Goal: Task Accomplishment & Management: Use online tool/utility

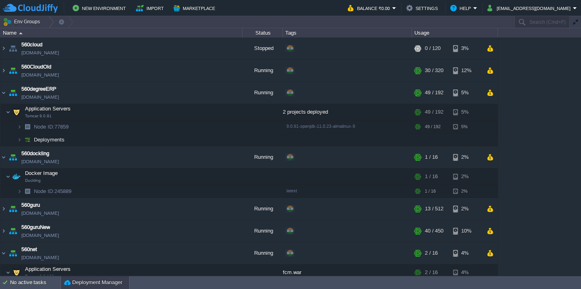
click at [79, 277] on div "Deployment Manager" at bounding box center [95, 282] width 68 height 13
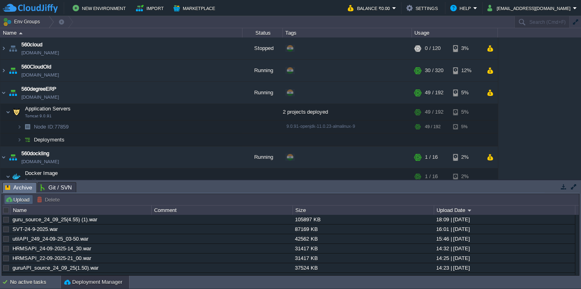
click at [19, 200] on button "Upload" at bounding box center [18, 199] width 27 height 7
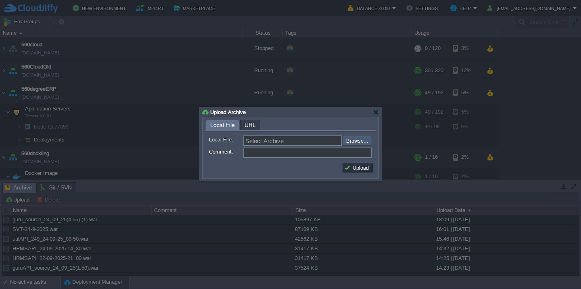
click at [361, 144] on input "file" at bounding box center [321, 141] width 102 height 10
type input "C:\fakepath\HRMSAPI_25-09-2025-15_00.war"
type input "HRMSAPI_25-09-2025-15_00.war"
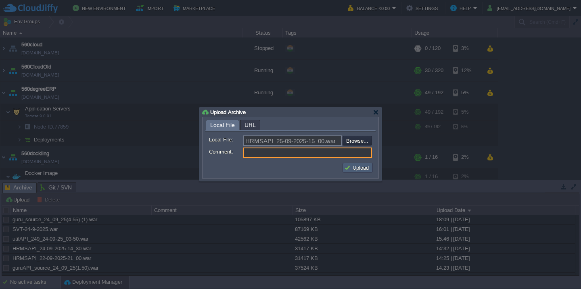
click at [356, 172] on td "Upload" at bounding box center [357, 168] width 30 height 10
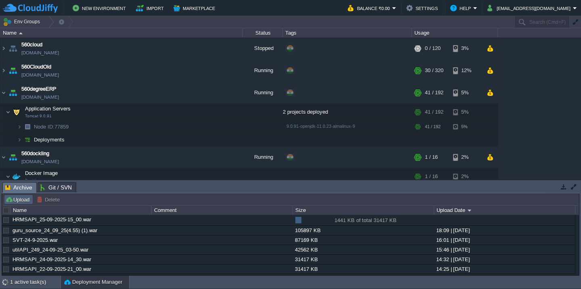
click at [24, 200] on button "Upload" at bounding box center [18, 199] width 27 height 7
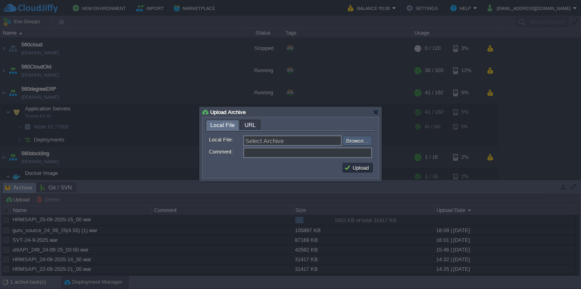
click at [355, 142] on input "file" at bounding box center [321, 141] width 102 height 10
type input "C:\fakepath\HRMS_25-09-2025-15_00.war"
type input "HRMS_25-09-2025-15_00.war"
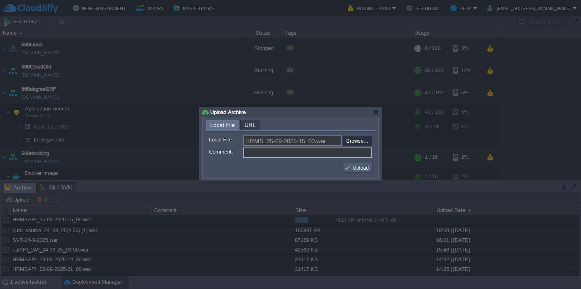
click at [355, 166] on button "Upload" at bounding box center [357, 167] width 27 height 7
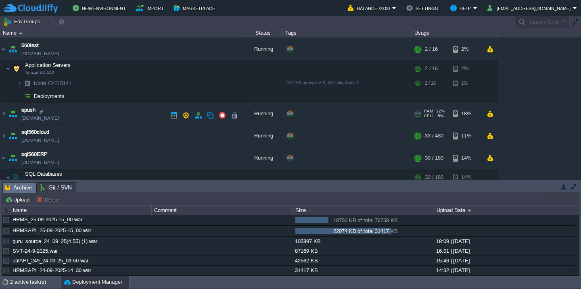
scroll to position [352, 0]
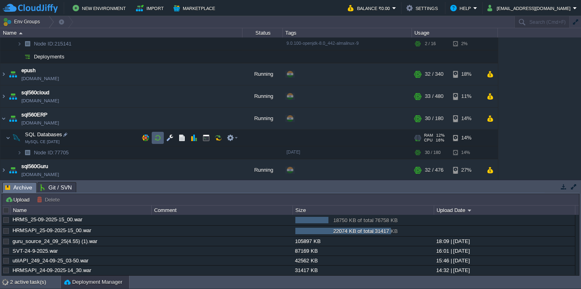
click at [156, 138] on button "button" at bounding box center [157, 137] width 7 height 7
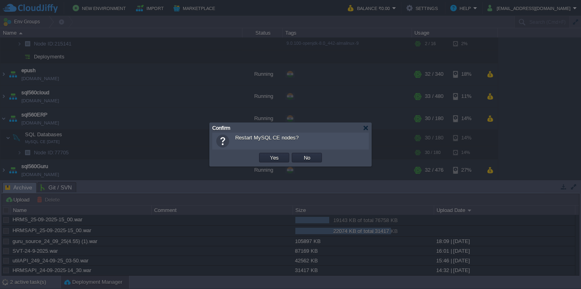
click at [267, 154] on button "Yes" at bounding box center [274, 157] width 14 height 7
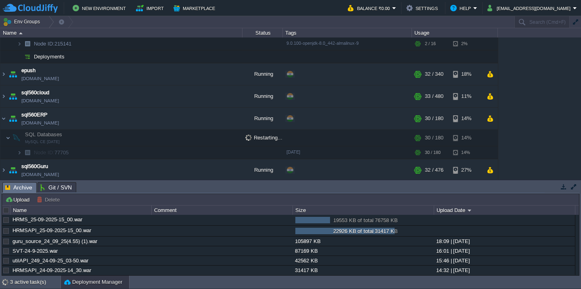
scroll to position [682, 0]
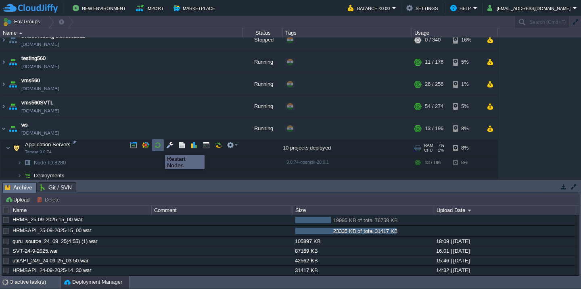
click at [159, 148] on button "button" at bounding box center [157, 145] width 7 height 7
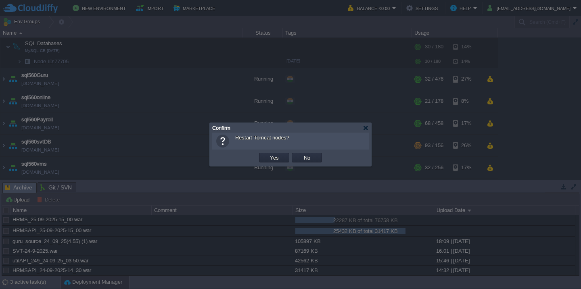
click at [267, 154] on button "Yes" at bounding box center [274, 157] width 14 height 7
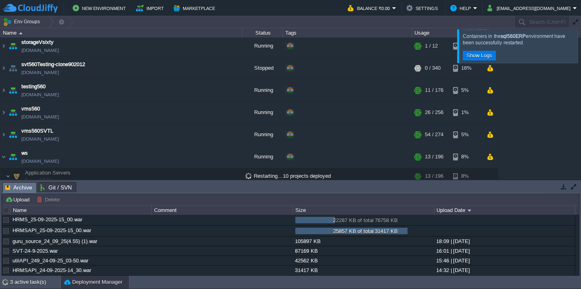
scroll to position [0, 0]
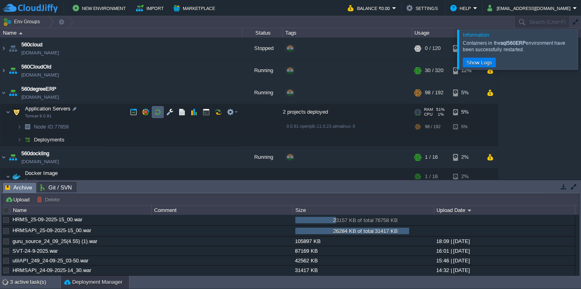
click at [160, 115] on button "button" at bounding box center [157, 111] width 7 height 7
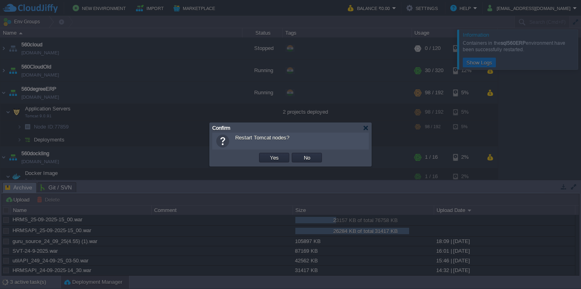
click at [267, 154] on button "Yes" at bounding box center [274, 157] width 14 height 7
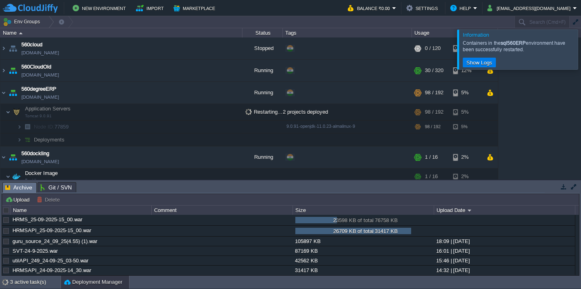
click at [580, 46] on div at bounding box center [590, 49] width 0 height 40
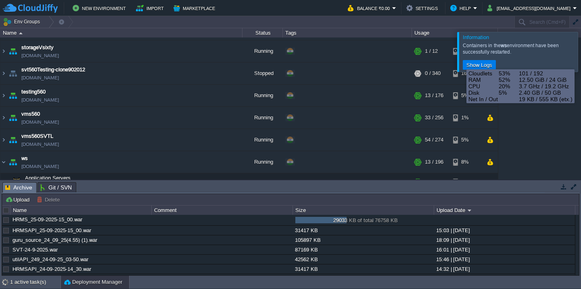
scroll to position [67, 0]
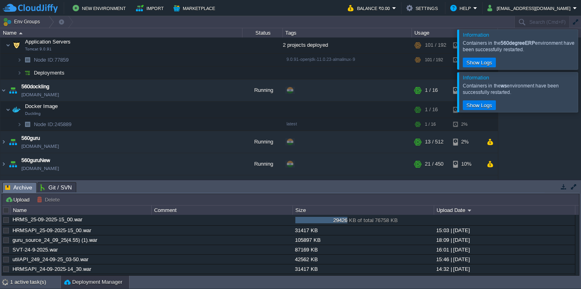
click at [580, 57] on div at bounding box center [590, 49] width 0 height 40
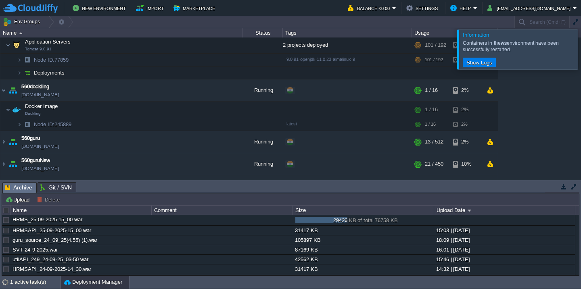
click at [580, 57] on div at bounding box center [590, 49] width 0 height 40
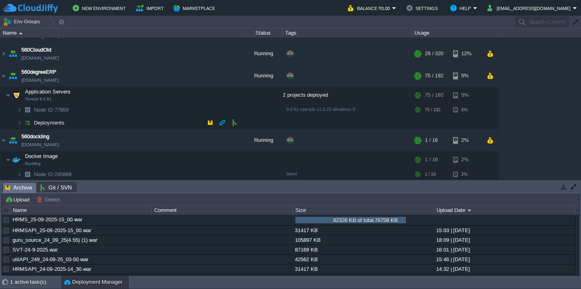
scroll to position [0, 0]
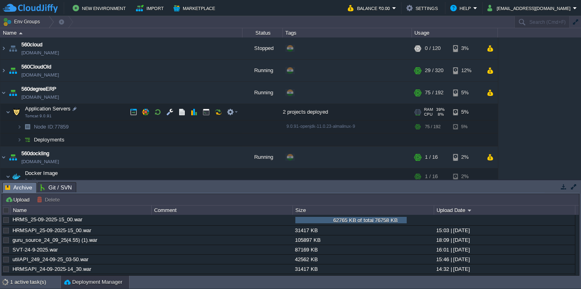
click at [99, 110] on td "Application Servers Tomcat 9.0.91" at bounding box center [121, 112] width 242 height 17
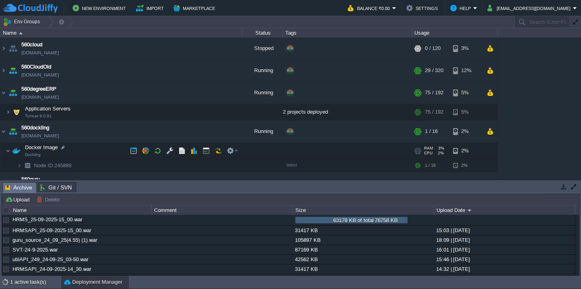
click at [95, 151] on td "Docker Image Duckling" at bounding box center [121, 151] width 242 height 17
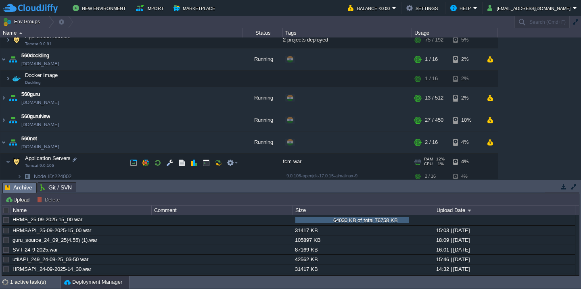
scroll to position [107, 0]
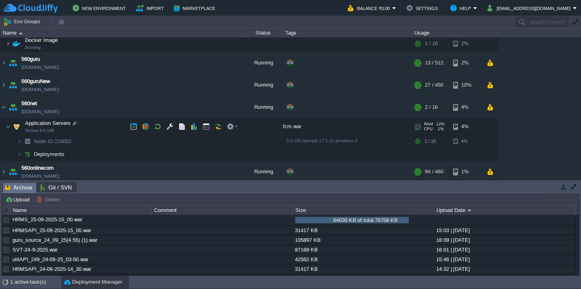
click at [103, 129] on td "Application Servers Tomcat 9.0.106" at bounding box center [121, 127] width 242 height 17
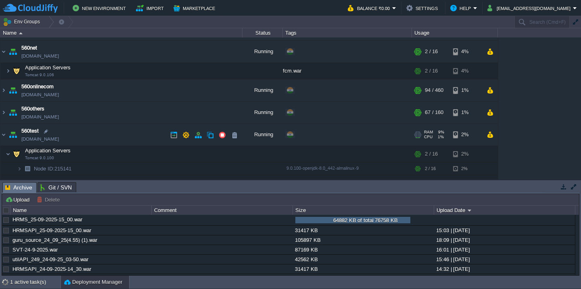
scroll to position [183, 0]
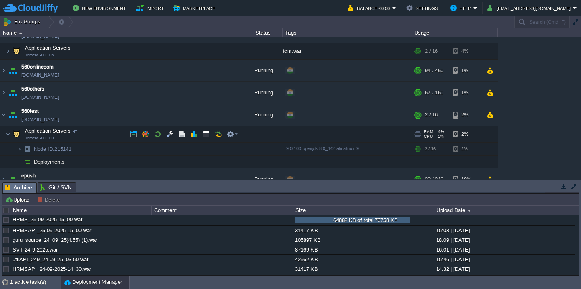
click at [103, 132] on td "Application Servers Tomcat 9.0.100" at bounding box center [121, 134] width 242 height 17
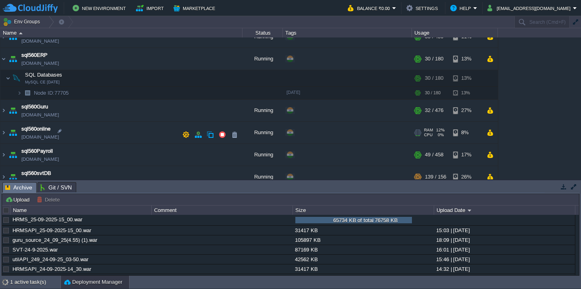
scroll to position [321, 0]
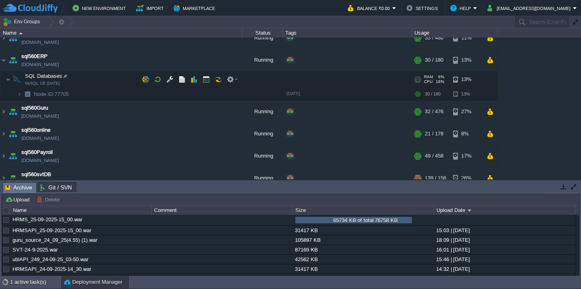
click at [99, 83] on td "SQL Databases MySQL CE [DATE]" at bounding box center [121, 79] width 242 height 17
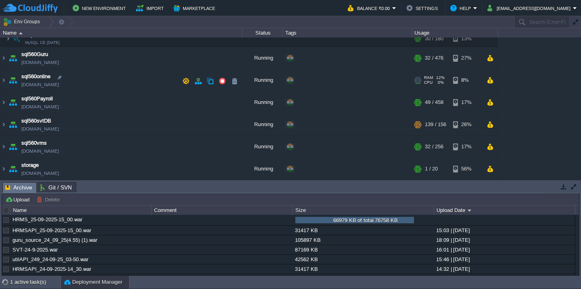
scroll to position [361, 0]
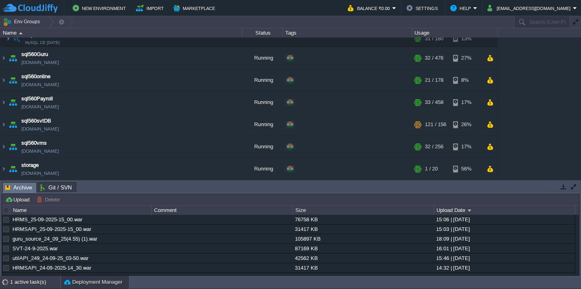
click at [14, 283] on div "1 active task(s)" at bounding box center [35, 282] width 50 height 13
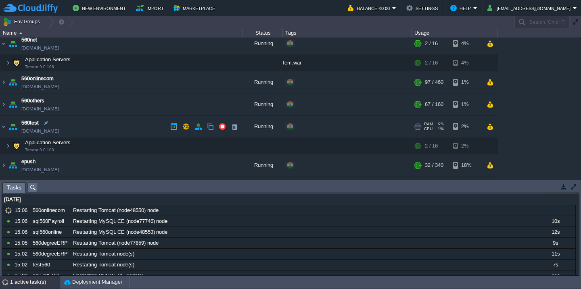
scroll to position [169, 0]
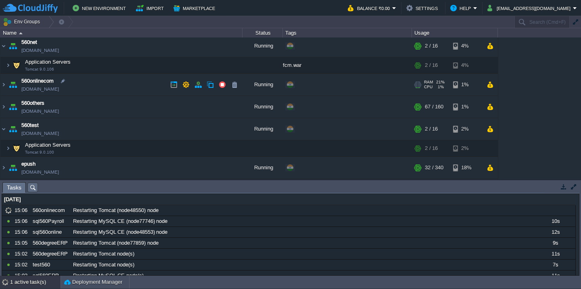
click at [123, 92] on td "560onlinecom [DOMAIN_NAME]" at bounding box center [121, 85] width 242 height 22
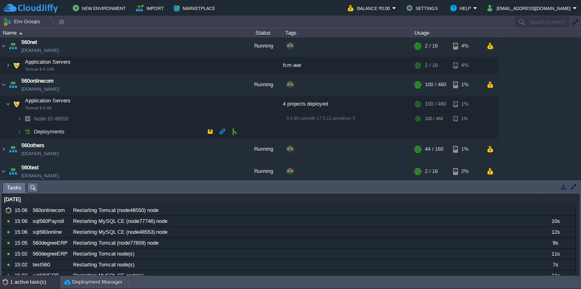
click at [106, 131] on td "Deployments" at bounding box center [121, 131] width 242 height 13
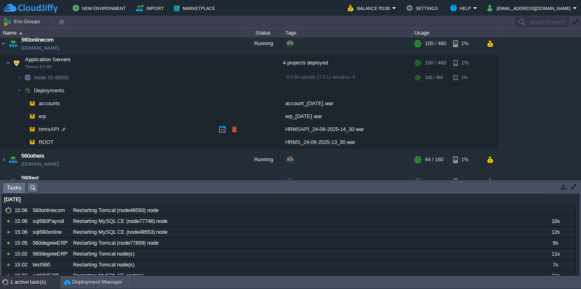
scroll to position [215, 0]
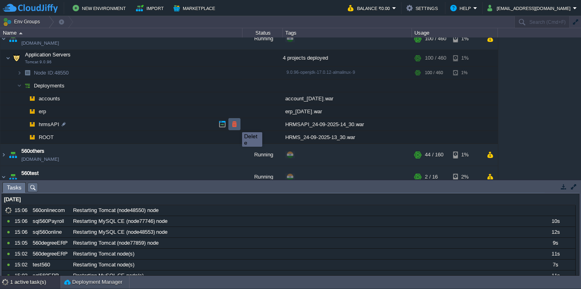
click at [236, 125] on button "button" at bounding box center [234, 124] width 7 height 7
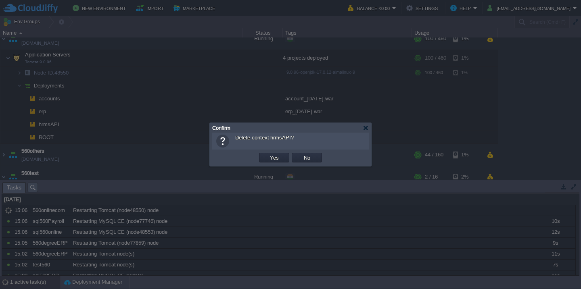
click at [267, 154] on button "Yes" at bounding box center [274, 157] width 14 height 7
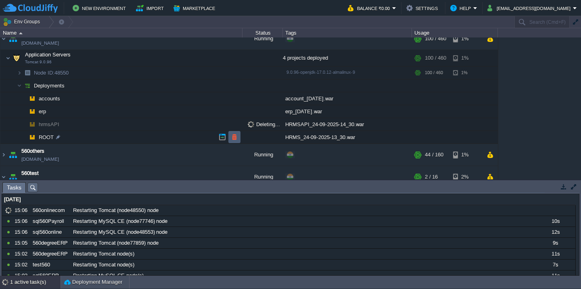
click at [235, 131] on td at bounding box center [234, 137] width 12 height 12
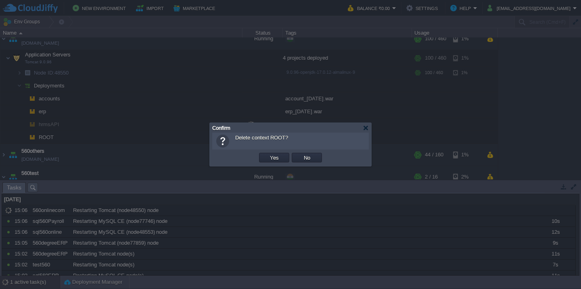
click at [267, 154] on button "Yes" at bounding box center [274, 157] width 14 height 7
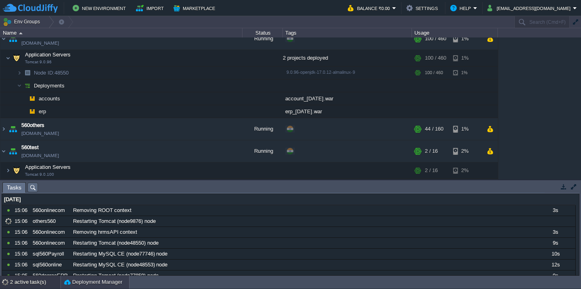
click at [75, 286] on button "Deployment Manager" at bounding box center [93, 282] width 58 height 8
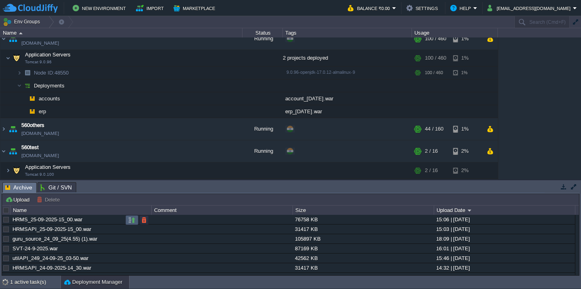
click at [129, 220] on button "button" at bounding box center [131, 220] width 7 height 7
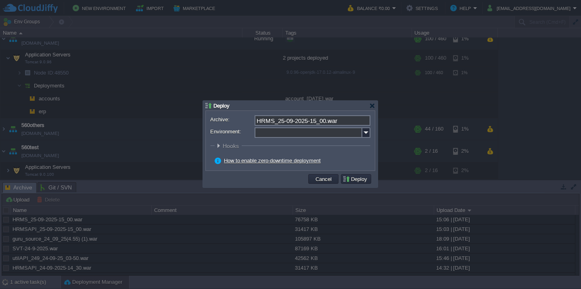
click at [281, 136] on input "Environment:" at bounding box center [308, 132] width 108 height 10
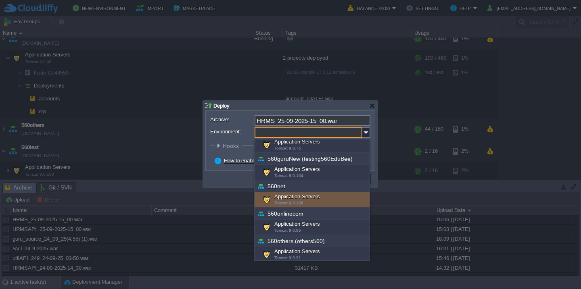
scroll to position [99, 0]
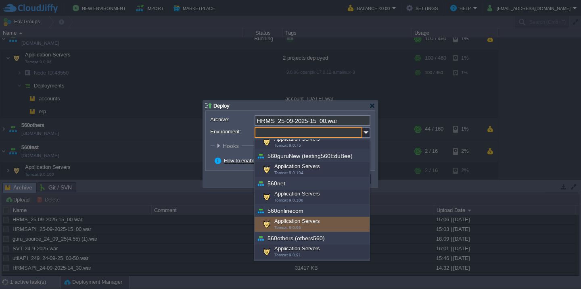
click at [285, 225] on span "Tomcat 9.0.96" at bounding box center [287, 227] width 27 height 4
type input "Application Servers (560onlinecom)"
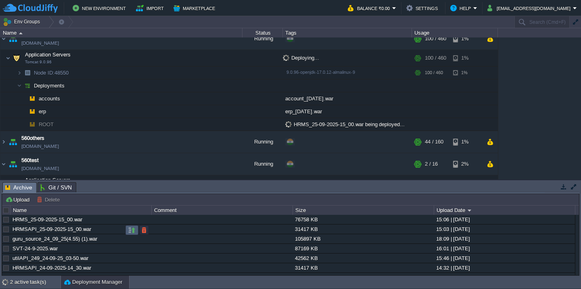
click at [130, 231] on button "button" at bounding box center [131, 230] width 7 height 7
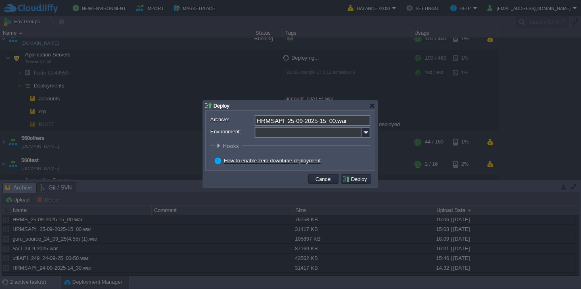
click at [285, 137] on input "Environment:" at bounding box center [308, 132] width 108 height 10
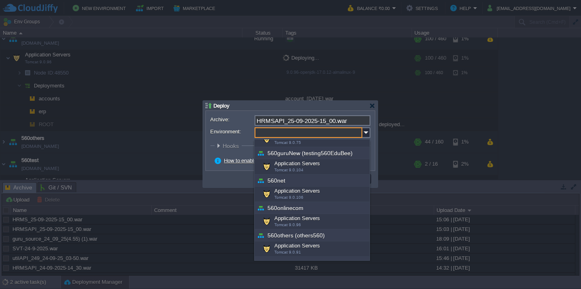
scroll to position [103, 0]
click at [281, 217] on div "Application Servers Tomcat 9.0.96" at bounding box center [311, 220] width 115 height 15
type input "Application Servers (560onlinecom)"
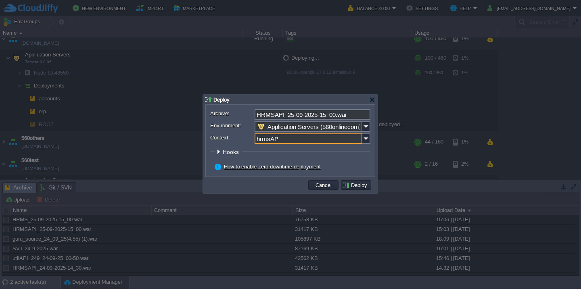
type input "hrmsAPI"
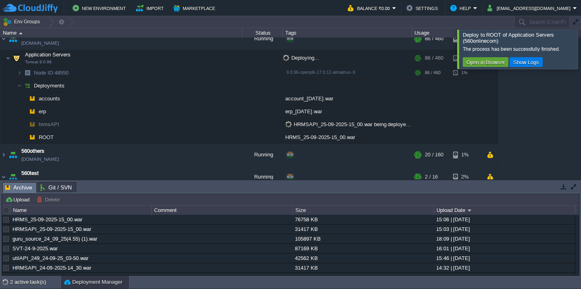
click at [580, 40] on div at bounding box center [590, 48] width 0 height 39
click at [580, 62] on div at bounding box center [590, 48] width 0 height 39
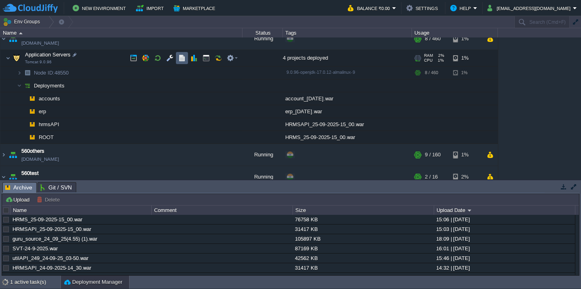
click at [181, 60] on button "button" at bounding box center [181, 57] width 7 height 7
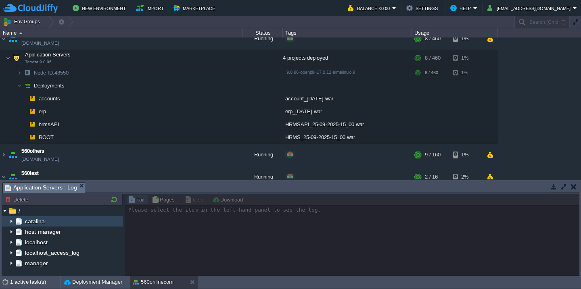
click at [11, 222] on img at bounding box center [11, 221] width 6 height 10
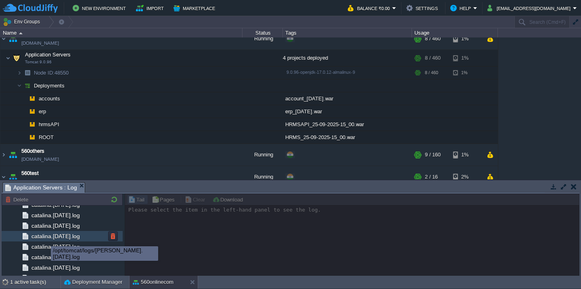
scroll to position [958, 0]
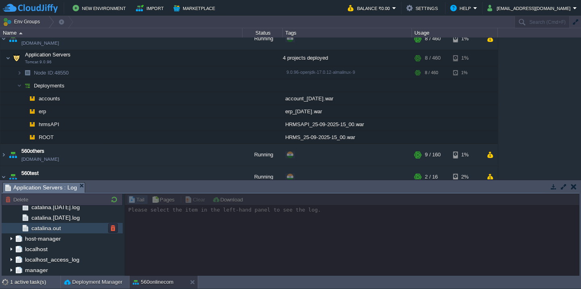
click at [68, 227] on div "catalina.out" at bounding box center [62, 228] width 121 height 10
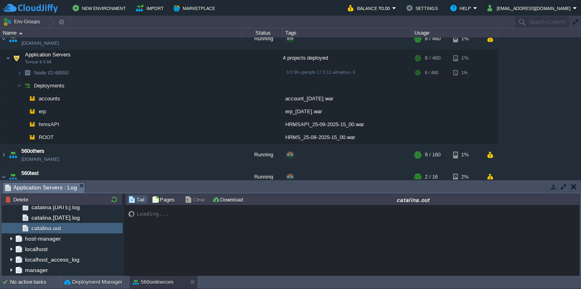
scroll to position [12234, 0]
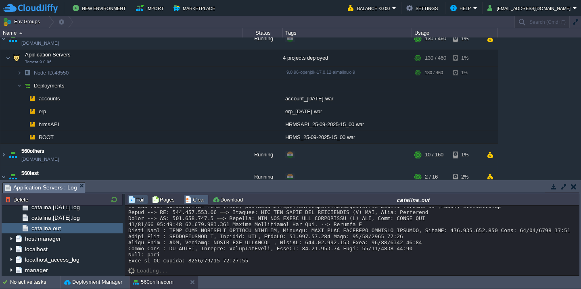
click at [197, 202] on button "Clear" at bounding box center [196, 199] width 23 height 7
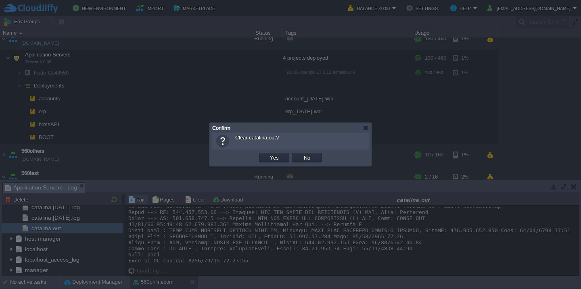
click at [267, 154] on button "Yes" at bounding box center [274, 157] width 14 height 7
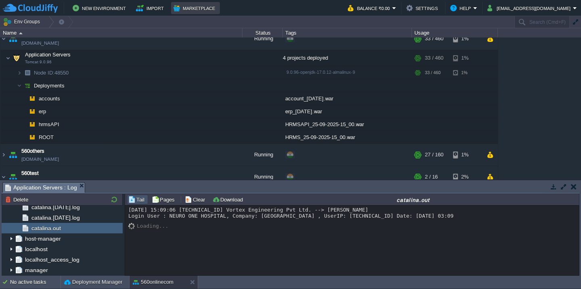
scroll to position [0, 0]
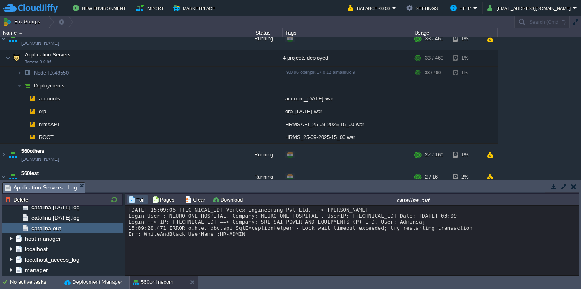
click at [293, 237] on div "[DATE] 15:09:06 [TECHNICAL_ID] Vortex Engineering Pvt Ltd. --> [PERSON_NAME] Lo…" at bounding box center [351, 222] width 447 height 30
click at [291, 237] on div "[DATE] 15:09:06 [TECHNICAL_ID] Vortex Engineering Pvt Ltd. --> [PERSON_NAME] Lo…" at bounding box center [351, 222] width 447 height 30
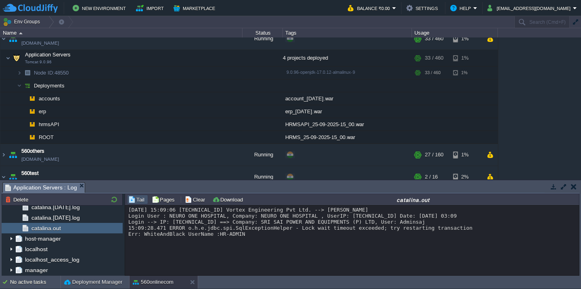
click at [291, 237] on div "[DATE] 15:09:06 [TECHNICAL_ID] Vortex Engineering Pvt Ltd. --> [PERSON_NAME] Lo…" at bounding box center [351, 222] width 447 height 30
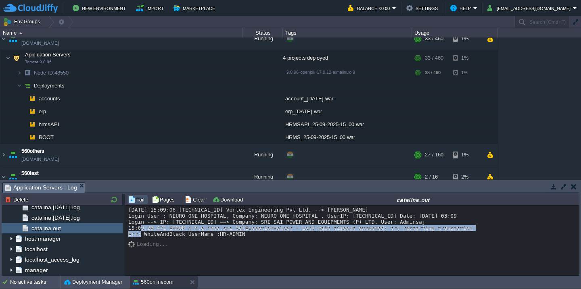
click at [291, 237] on div "[DATE] 15:09:06 [TECHNICAL_ID] Vortex Engineering Pvt Ltd. --> [PERSON_NAME] Lo…" at bounding box center [351, 222] width 447 height 30
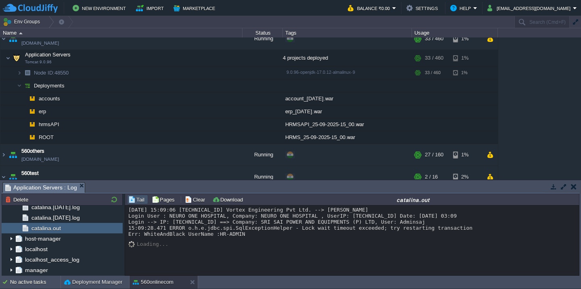
click at [291, 237] on div "[DATE] 15:09:06 [TECHNICAL_ID] Vortex Engineering Pvt Ltd. --> [PERSON_NAME] Lo…" at bounding box center [351, 222] width 447 height 30
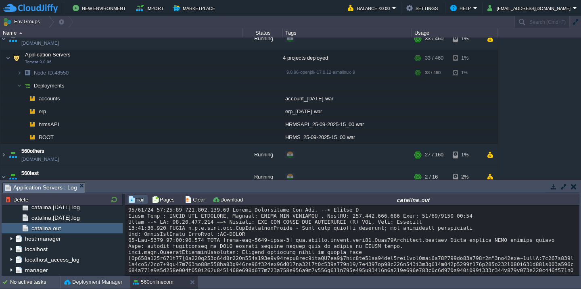
scroll to position [88, 0]
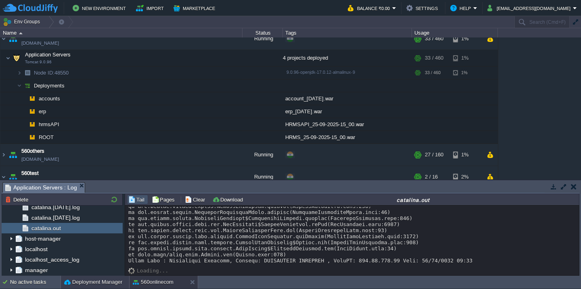
click at [85, 284] on button "Deployment Manager" at bounding box center [93, 282] width 58 height 8
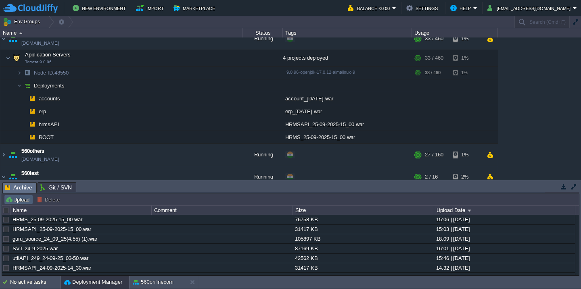
click at [18, 204] on td "Upload" at bounding box center [18, 200] width 29 height 10
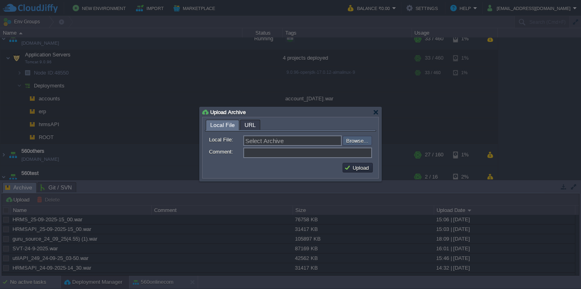
click at [353, 144] on input "file" at bounding box center [321, 141] width 102 height 10
type input "C:\fakepath\guru_source_25_09_25(3.10).war"
type input "guru_source_25_09_25(3.10).war"
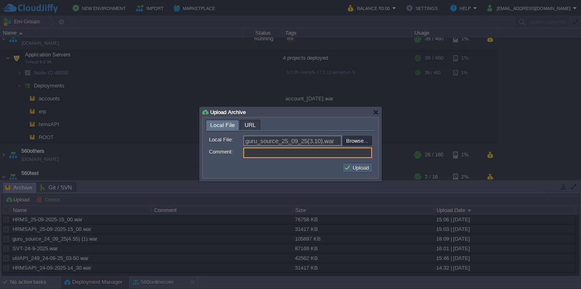
click at [366, 169] on button "Upload" at bounding box center [357, 167] width 27 height 7
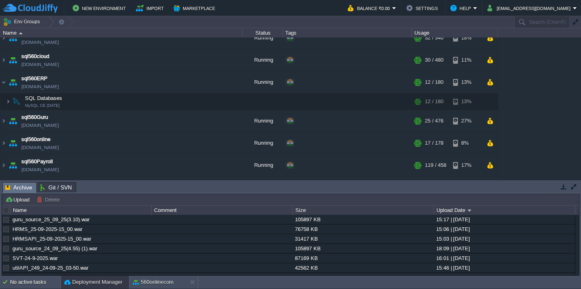
scroll to position [397, 0]
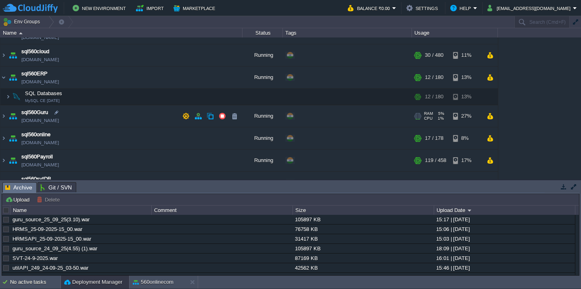
click at [122, 115] on td "sql560Guru [DOMAIN_NAME]" at bounding box center [121, 116] width 242 height 22
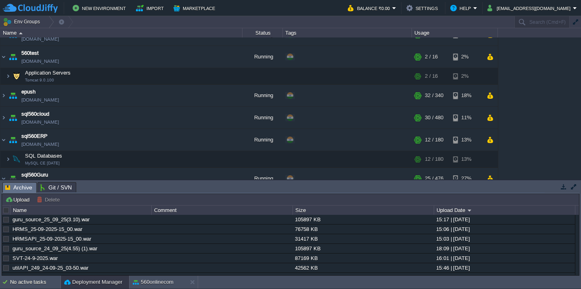
scroll to position [0, 0]
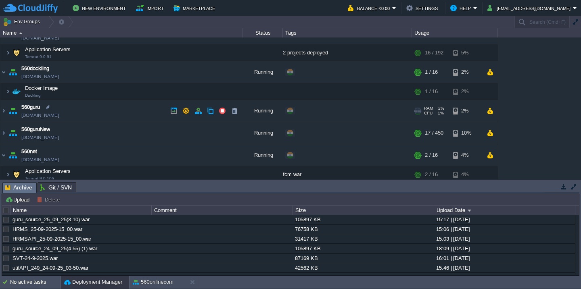
click at [123, 117] on td "560guru [DOMAIN_NAME]" at bounding box center [121, 111] width 242 height 22
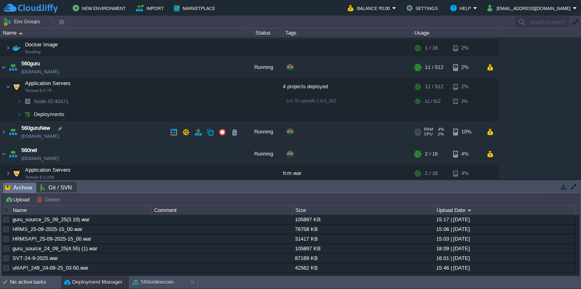
scroll to position [130, 0]
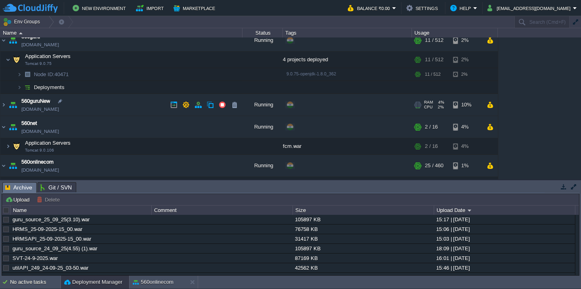
click at [126, 107] on td "560guruNew [DOMAIN_NAME]" at bounding box center [121, 105] width 242 height 22
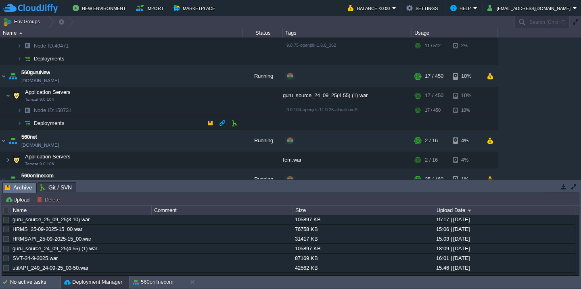
click at [126, 125] on td "Deployments" at bounding box center [121, 123] width 242 height 13
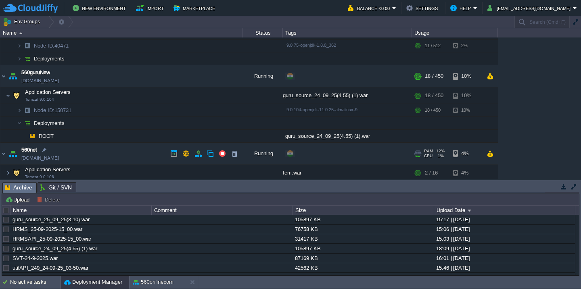
scroll to position [185, 0]
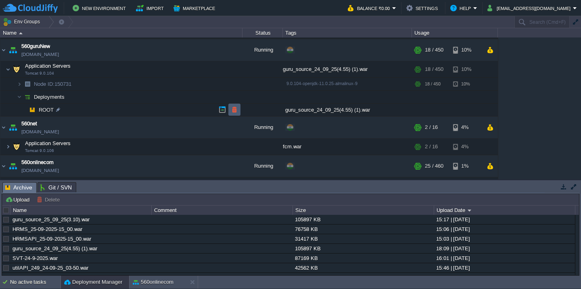
click at [233, 110] on button "button" at bounding box center [234, 109] width 7 height 7
click at [130, 221] on button "button" at bounding box center [131, 220] width 7 height 7
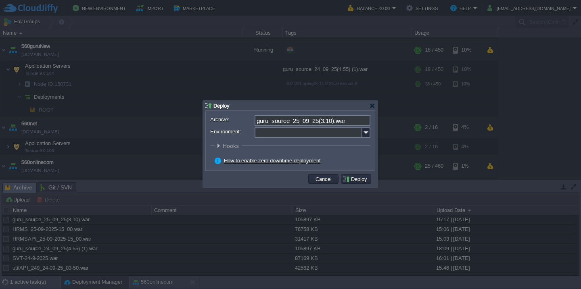
click at [294, 135] on input "Environment:" at bounding box center [308, 132] width 108 height 10
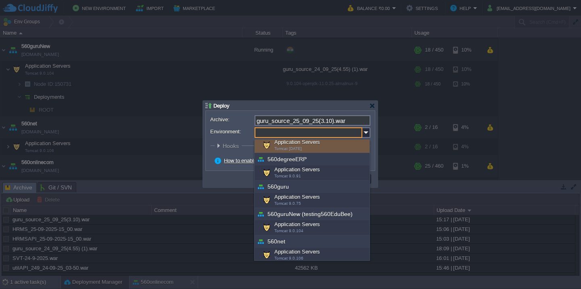
scroll to position [44, 0]
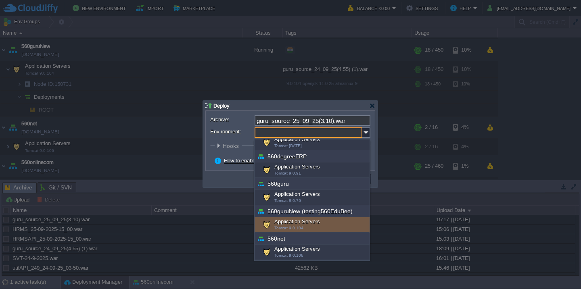
click at [288, 221] on div "Application Servers Tomcat 9.0.104" at bounding box center [311, 224] width 115 height 15
type input "Application Servers (560guruNew (testing560EduBee))"
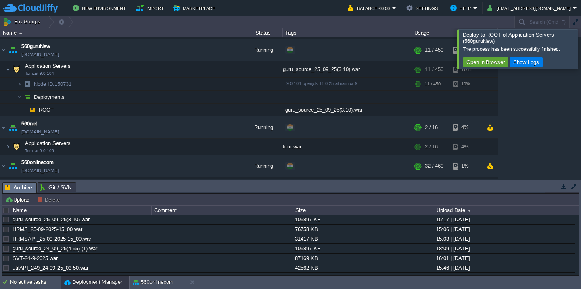
click at [580, 49] on div at bounding box center [590, 48] width 0 height 39
